Goal: Information Seeking & Learning: Learn about a topic

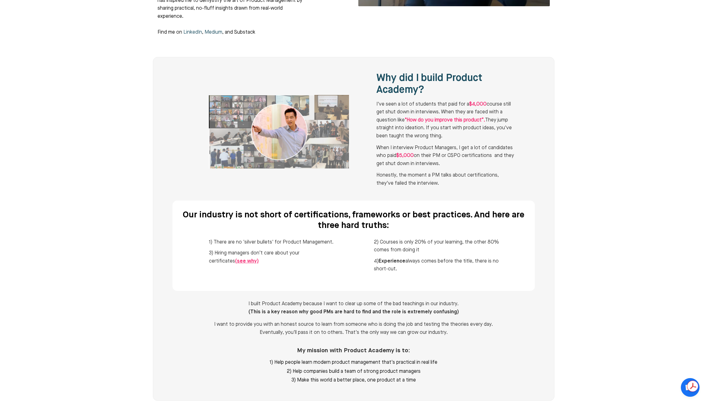
click at [314, 253] on div "1) There are no 'silver bullets' for Product Management. 3) Hiring managers don…" at bounding box center [354, 258] width 296 height 48
click at [313, 250] on li "3) Hiring managers don’t care about your certificates (see why)" at bounding box center [273, 258] width 128 height 16
click at [489, 258] on li "4) Experience always comes before the title, there is no short-cut." at bounding box center [438, 266] width 128 height 16
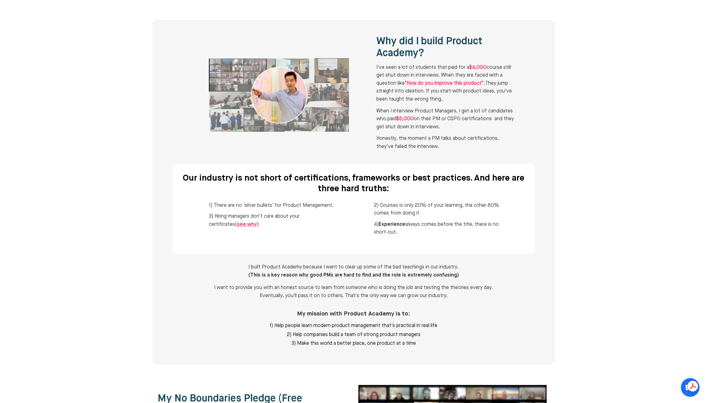
scroll to position [309, 0]
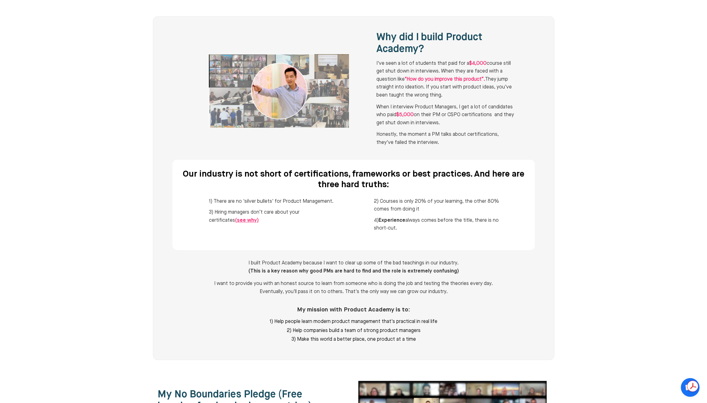
click at [562, 245] on div at bounding box center [353, 187] width 707 height 359
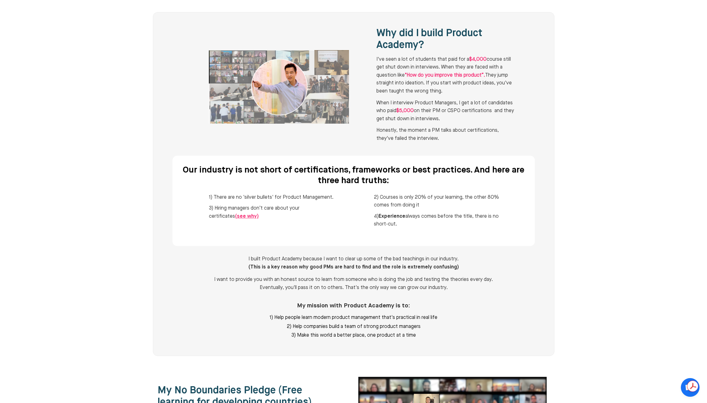
scroll to position [399, 0]
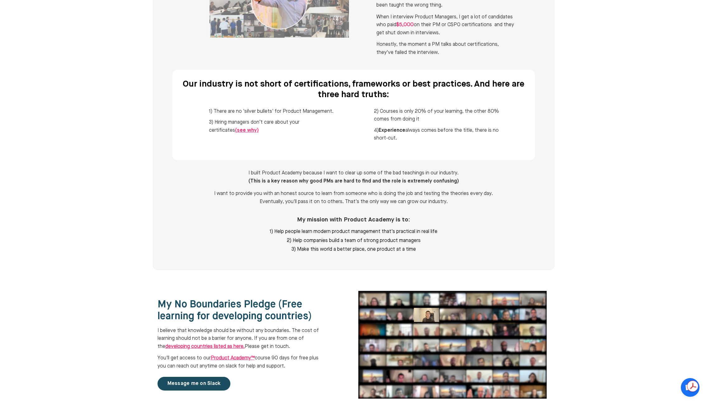
click at [624, 247] on div at bounding box center [353, 97] width 707 height 359
click at [631, 240] on div at bounding box center [353, 97] width 707 height 359
click at [629, 230] on div at bounding box center [353, 97] width 707 height 359
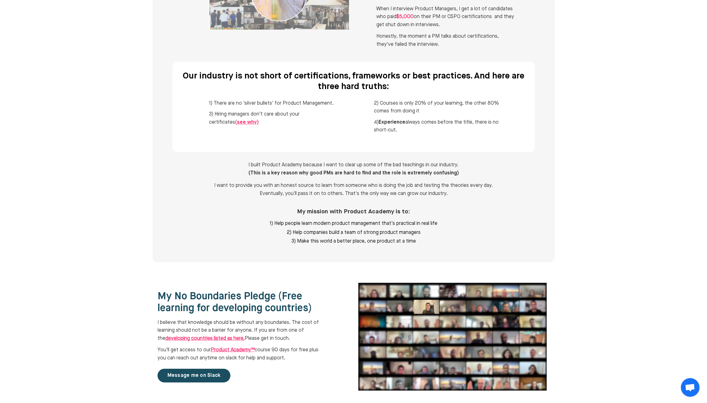
scroll to position [411, 0]
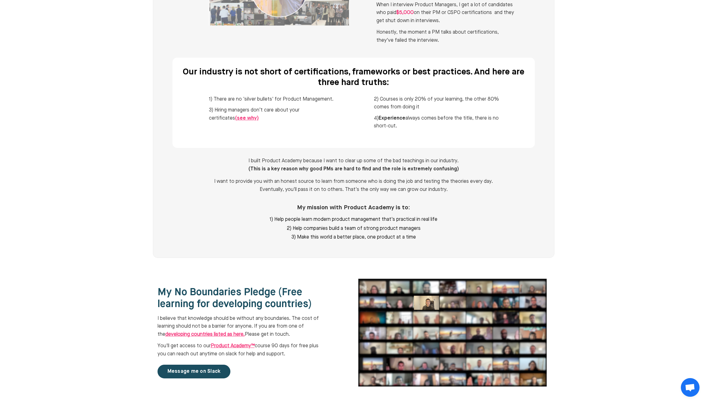
click at [636, 222] on div at bounding box center [353, 85] width 707 height 359
click at [635, 220] on div at bounding box center [353, 85] width 707 height 359
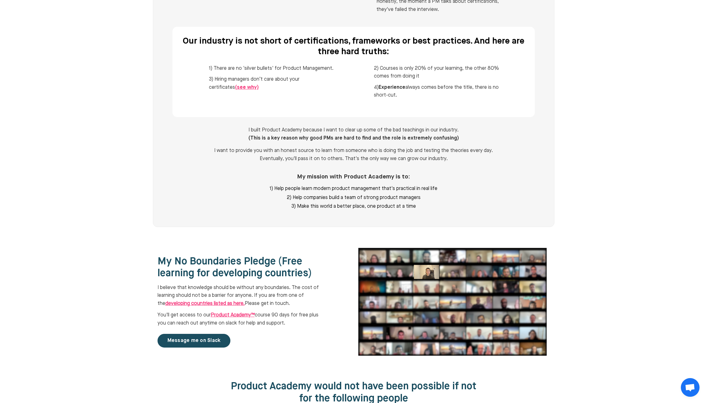
scroll to position [446, 0]
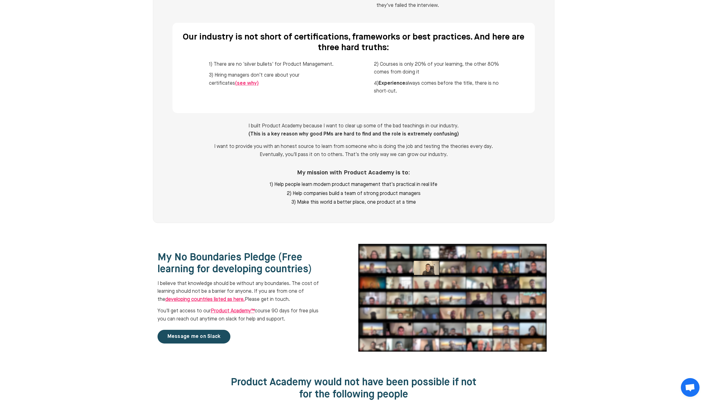
click at [653, 190] on div at bounding box center [353, 50] width 707 height 359
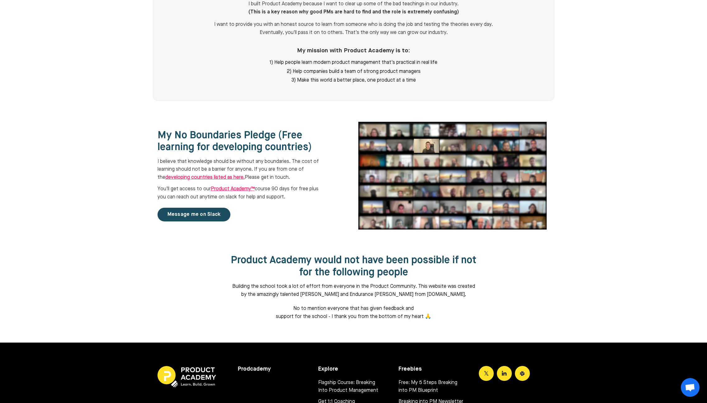
click at [648, 195] on div at bounding box center [353, 175] width 707 height 133
click at [208, 208] on link "Message me on Slack" at bounding box center [194, 215] width 73 height 14
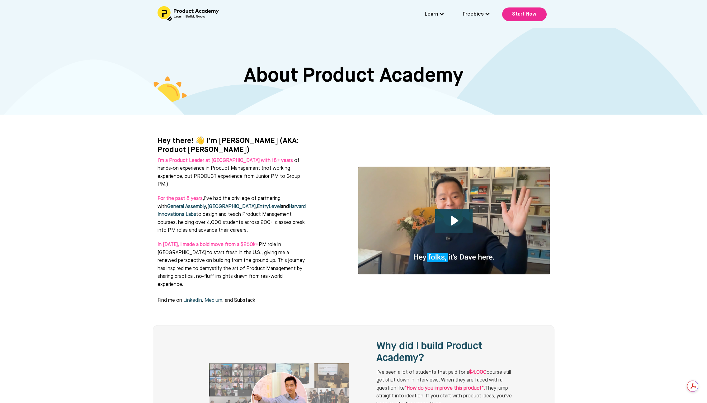
click at [589, 178] on div at bounding box center [353, 216] width 707 height 203
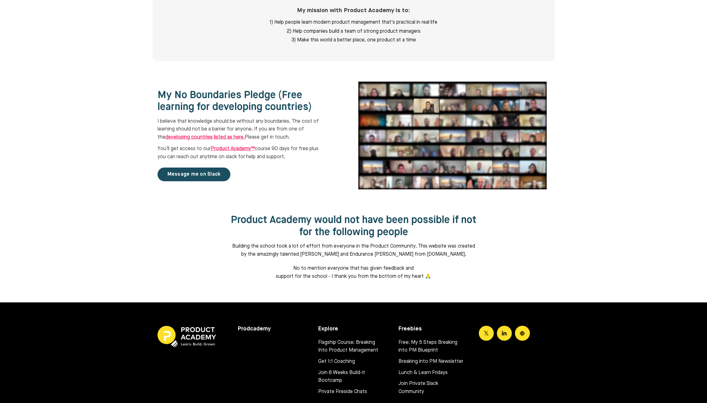
scroll to position [642, 0]
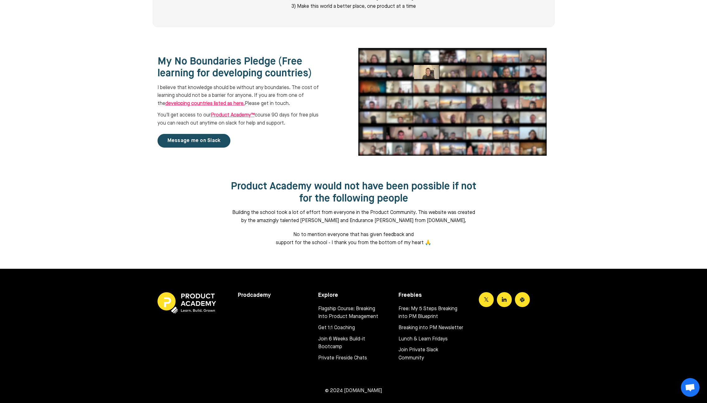
click at [581, 183] on div at bounding box center [353, 218] width 707 height 101
click at [507, 209] on div "Product Academy would not have been possible if not for the following people Bu…" at bounding box center [354, 214] width 402 height 76
click at [525, 207] on div "Product Academy would not have been possible if not for the following people Bu…" at bounding box center [354, 214] width 402 height 76
click at [569, 202] on div at bounding box center [353, 218] width 707 height 101
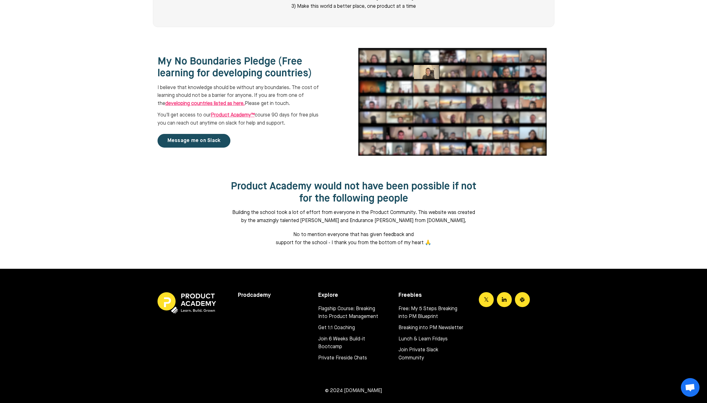
click at [569, 209] on div at bounding box center [353, 218] width 707 height 101
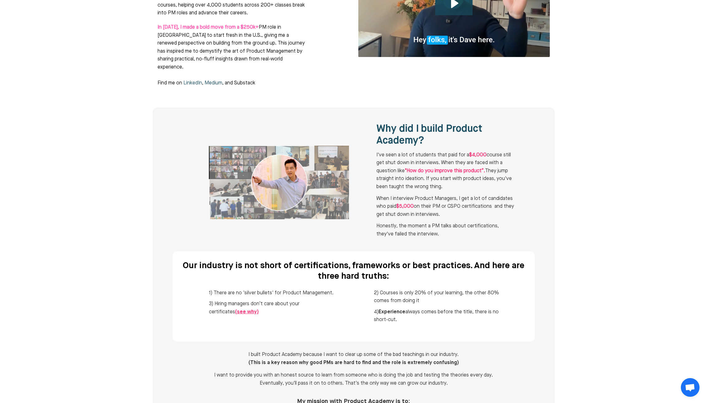
scroll to position [0, 0]
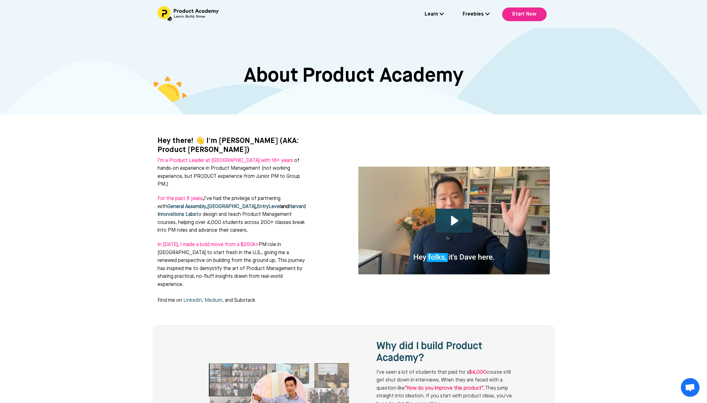
click at [601, 192] on div at bounding box center [353, 216] width 707 height 203
click at [589, 172] on div at bounding box center [353, 216] width 707 height 203
click at [589, 173] on div at bounding box center [353, 216] width 707 height 203
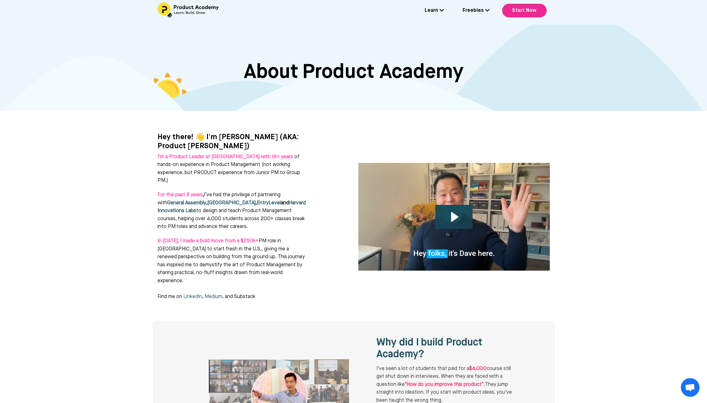
click at [558, 190] on div "Hey there! 👋 I'm Dave Wang (AKA: Product Dave) I’m a Product Leader at Kajabi w…" at bounding box center [353, 217] width 417 height 178
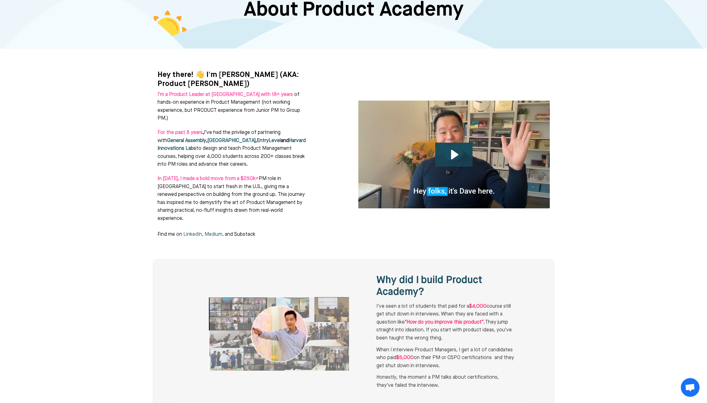
click at [552, 194] on div "Click for sound @keyframes VOLUME_SMALL_WAVE_FLASH { 0% { opacity: 0; } 33% { o…" at bounding box center [454, 154] width 201 height 117
click at [576, 200] on div at bounding box center [353, 150] width 707 height 203
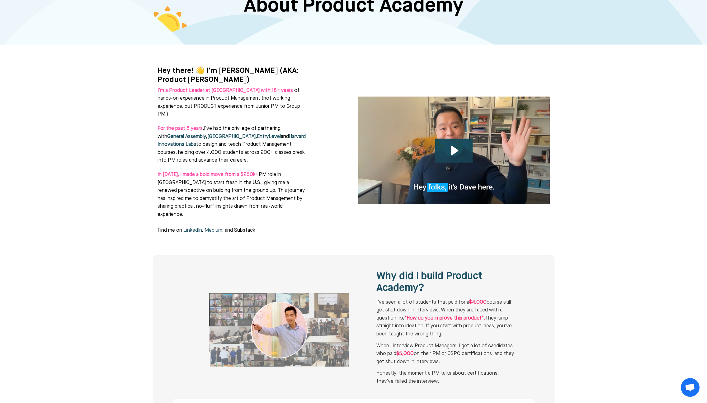
scroll to position [74, 0]
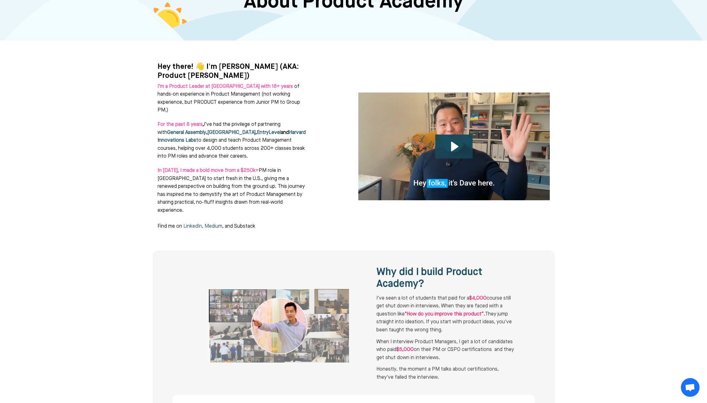
click at [576, 198] on div at bounding box center [353, 141] width 707 height 203
click at [571, 198] on div at bounding box center [353, 141] width 707 height 203
drag, startPoint x: 572, startPoint y: 200, endPoint x: 575, endPoint y: 202, distance: 4.2
click at [572, 200] on div at bounding box center [353, 141] width 707 height 203
click at [575, 202] on div at bounding box center [353, 141] width 707 height 203
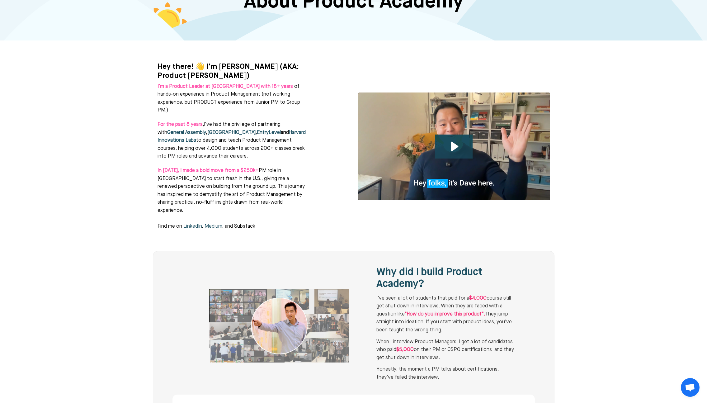
click at [573, 200] on div at bounding box center [353, 141] width 707 height 203
click at [571, 200] on div at bounding box center [353, 141] width 707 height 203
click at [252, 209] on p "In 2024, I made a bold move from a $250k+ PM role in Australia to start fresh i…" at bounding box center [233, 199] width 150 height 64
click at [536, 216] on div "Hey there! 👋 I'm Dave Wang (AKA: Product Dave) I’m a Product Leader at Kajabi w…" at bounding box center [354, 147] width 402 height 178
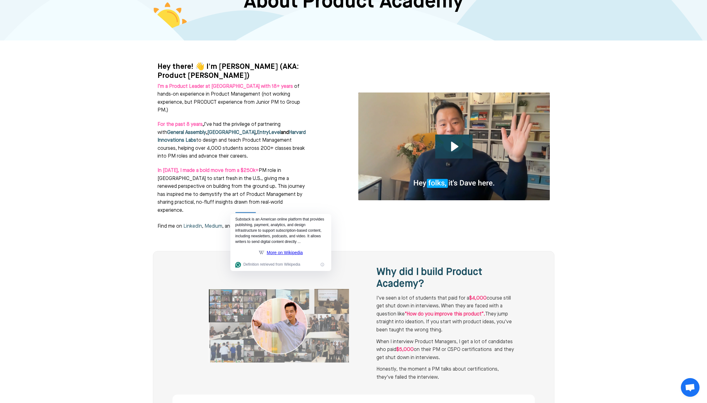
click at [596, 213] on div at bounding box center [353, 141] width 707 height 203
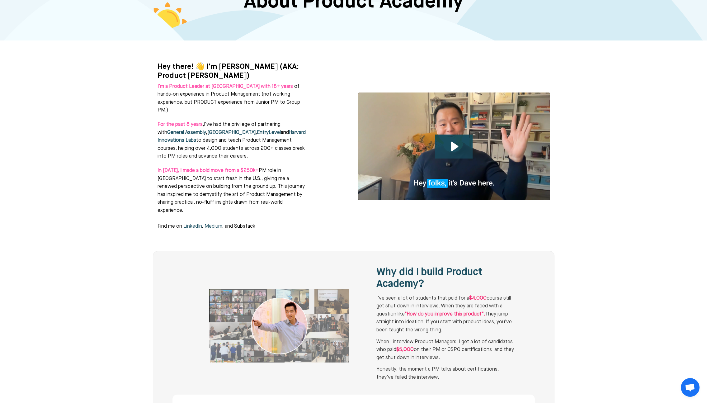
scroll to position [0, 0]
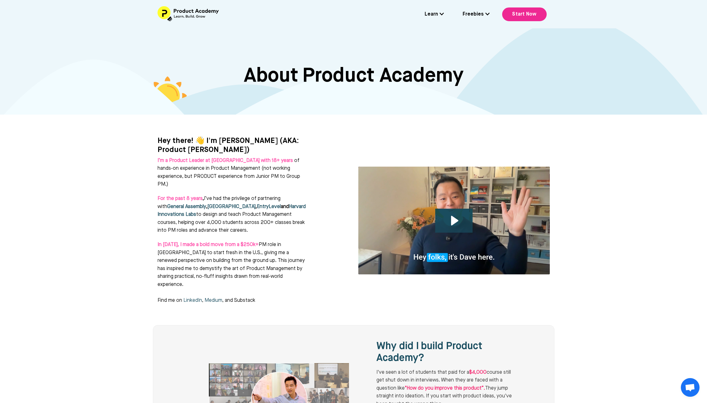
click at [208, 13] on img at bounding box center [189, 13] width 62 height 15
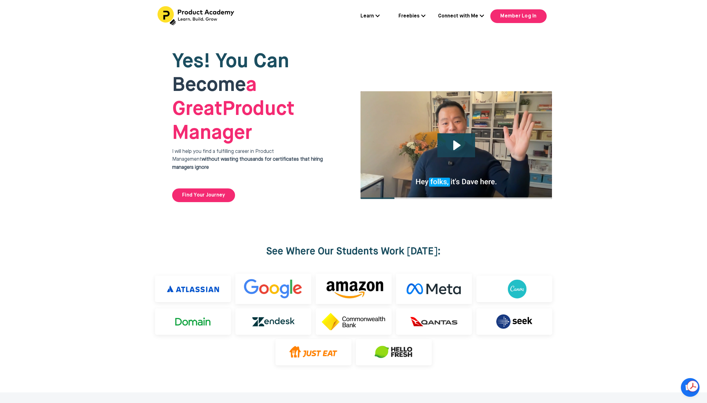
click at [624, 96] on div at bounding box center [353, 126] width 707 height 187
click at [622, 97] on div at bounding box center [353, 126] width 707 height 187
